Goal: Task Accomplishment & Management: Manage account settings

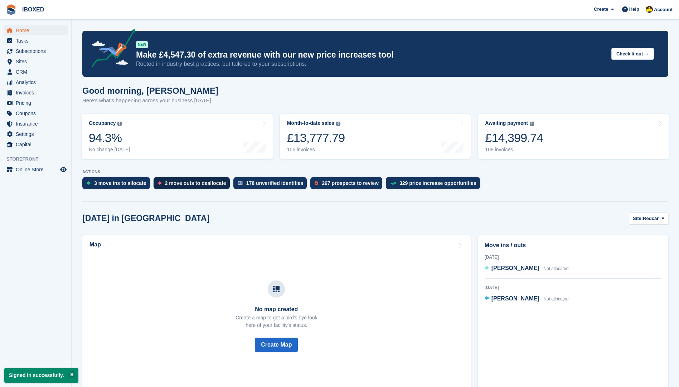
click at [202, 184] on div "2 move outs to deallocate" at bounding box center [195, 183] width 61 height 6
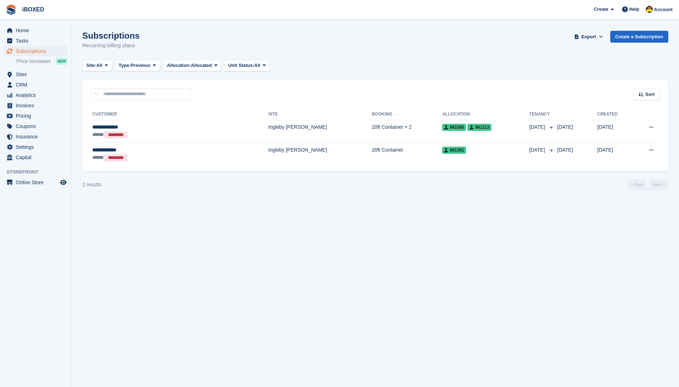
click at [268, 122] on td "Ingleby [PERSON_NAME]" at bounding box center [319, 131] width 103 height 23
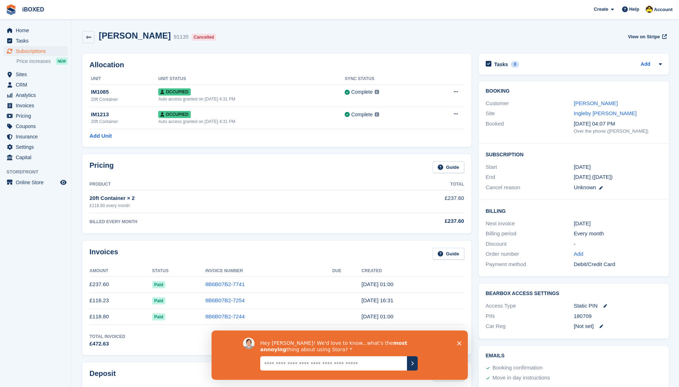
click at [457, 343] on icon "Close survey" at bounding box center [458, 343] width 4 height 4
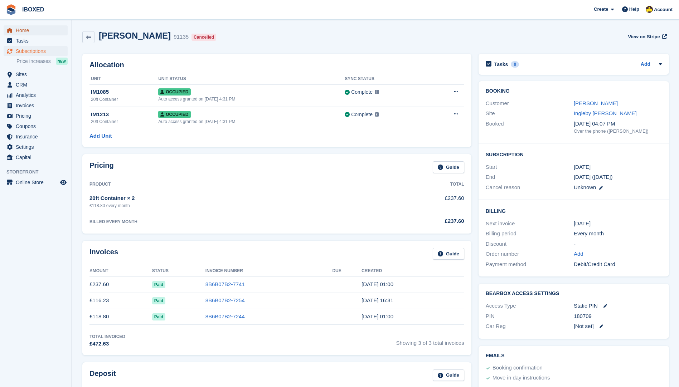
click at [46, 27] on span "Home" at bounding box center [37, 30] width 43 height 10
